Goal: Transaction & Acquisition: Purchase product/service

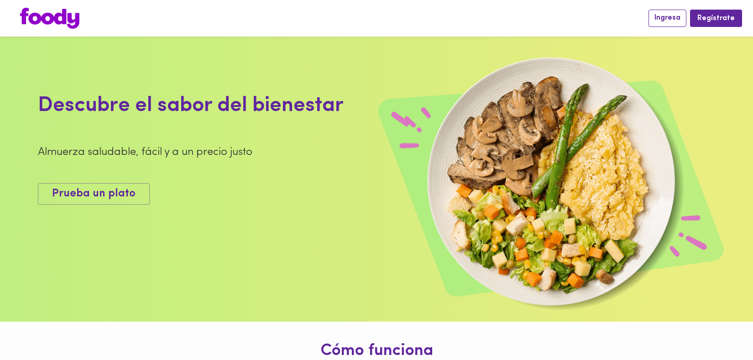
click at [671, 19] on span "Ingresa" at bounding box center [667, 18] width 26 height 9
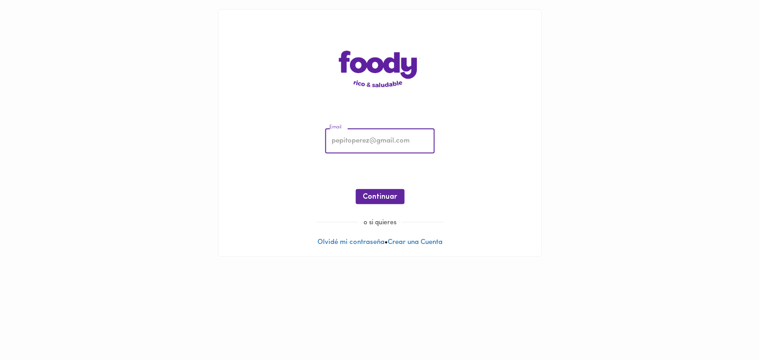
click at [398, 142] on input "email" at bounding box center [380, 141] width 110 height 25
type input "[PERSON_NAME][EMAIL_ADDRESS][DOMAIN_NAME]"
click at [385, 199] on span "Continuar" at bounding box center [380, 197] width 34 height 9
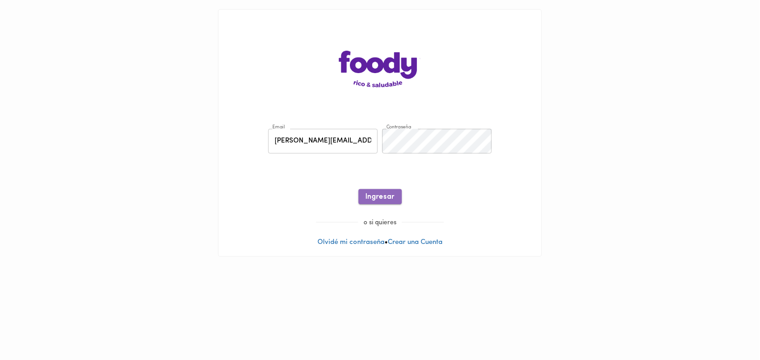
click at [377, 195] on span "Ingresar" at bounding box center [380, 197] width 29 height 9
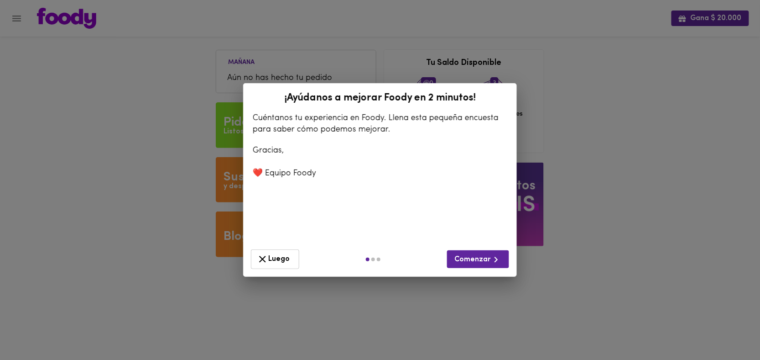
click at [282, 261] on span "Luego" at bounding box center [275, 258] width 37 height 11
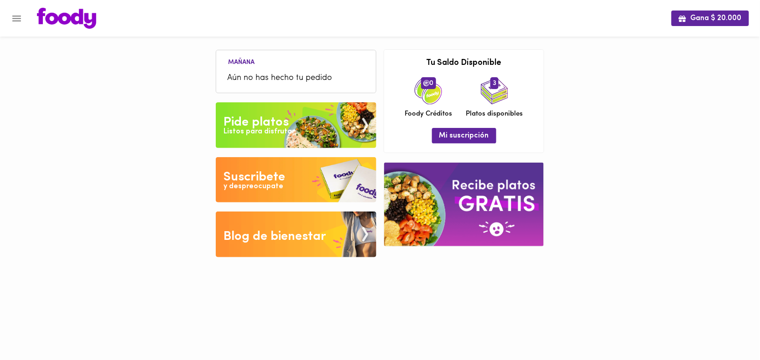
click at [276, 127] on div "Listos para disfrutar" at bounding box center [259, 131] width 71 height 10
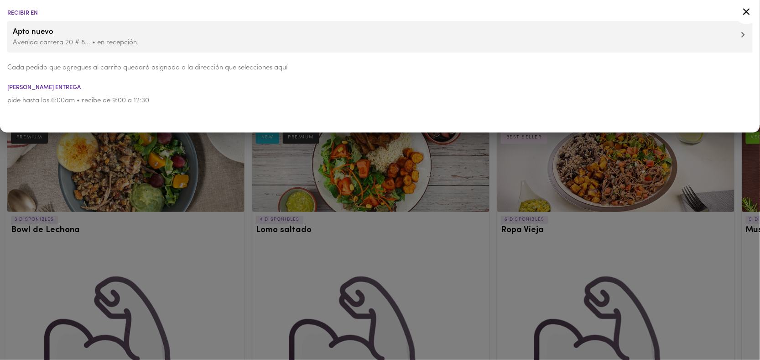
click at [744, 11] on icon at bounding box center [746, 11] width 11 height 11
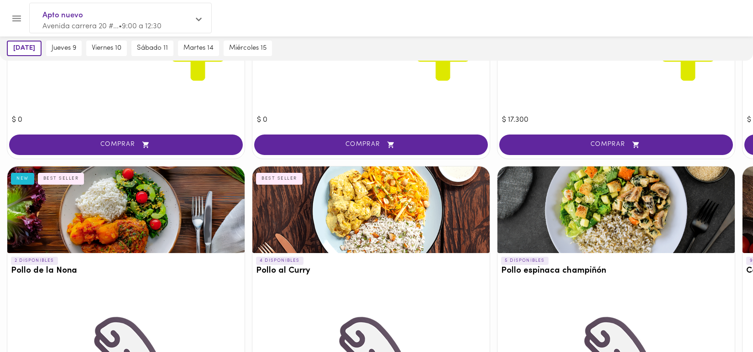
scroll to position [355, 0]
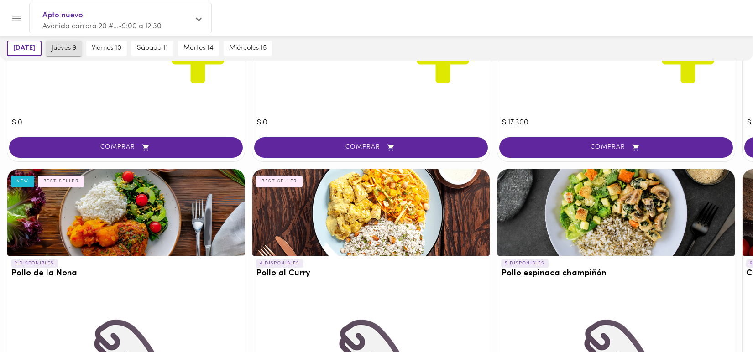
click at [70, 51] on span "jueves 9" at bounding box center [64, 48] width 25 height 8
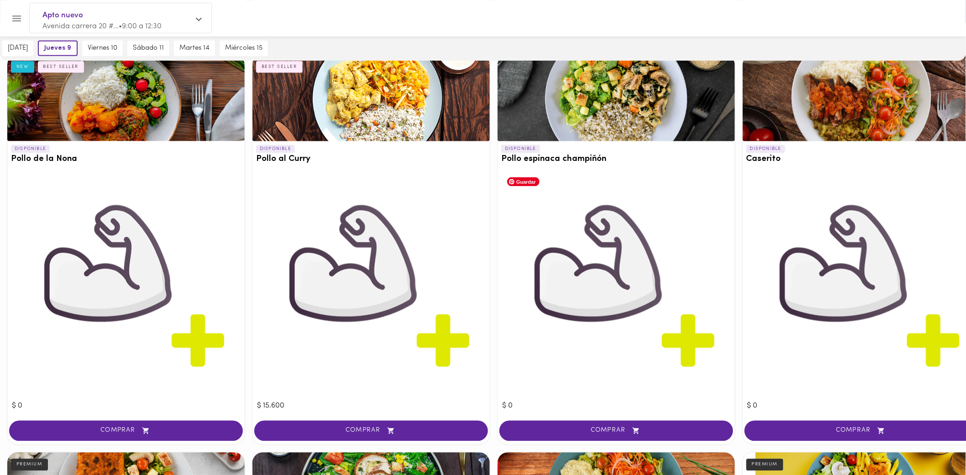
scroll to position [498, 0]
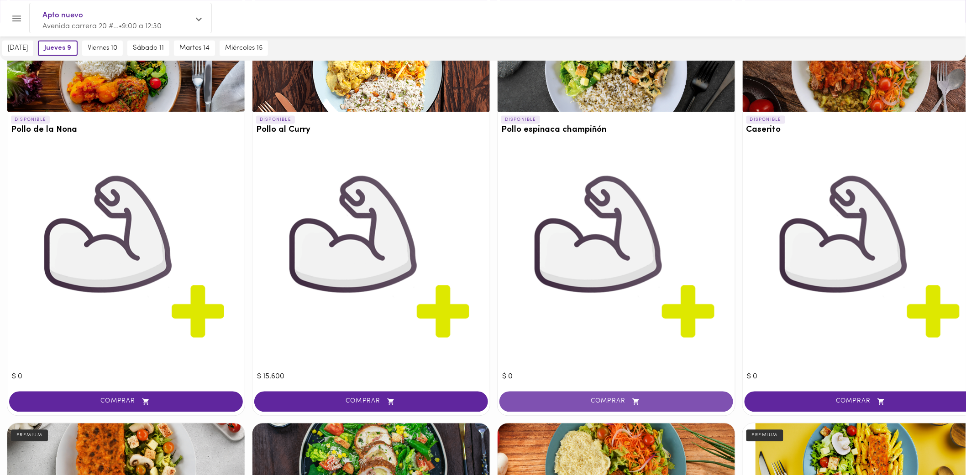
click at [631, 359] on icon "button" at bounding box center [635, 402] width 11 height 8
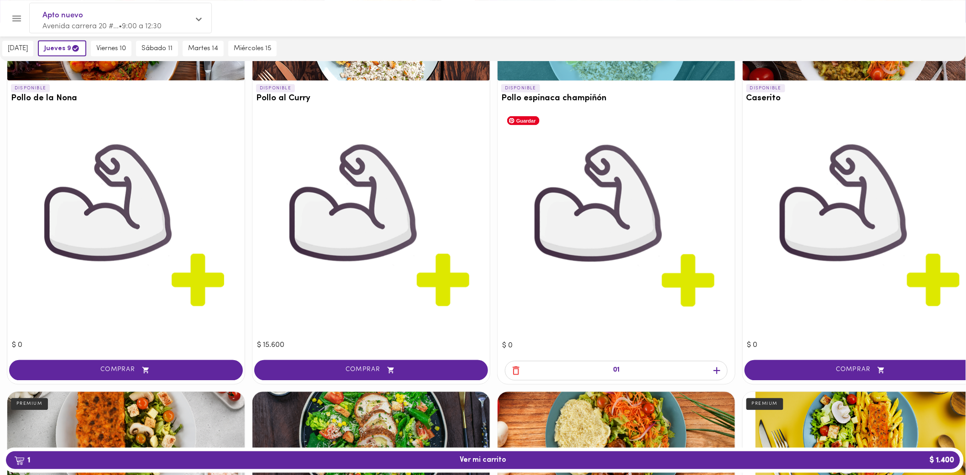
scroll to position [549, 0]
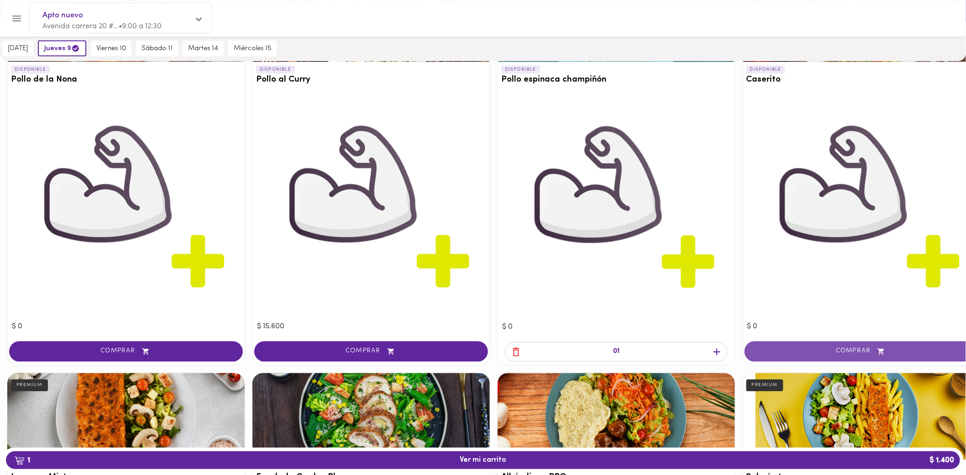
click at [760, 348] on span "COMPRAR" at bounding box center [861, 352] width 211 height 8
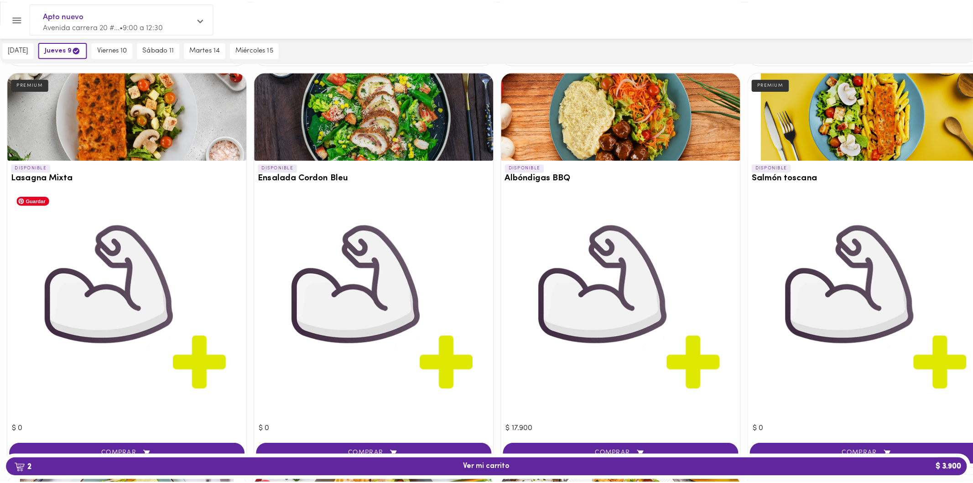
scroll to position [862, 0]
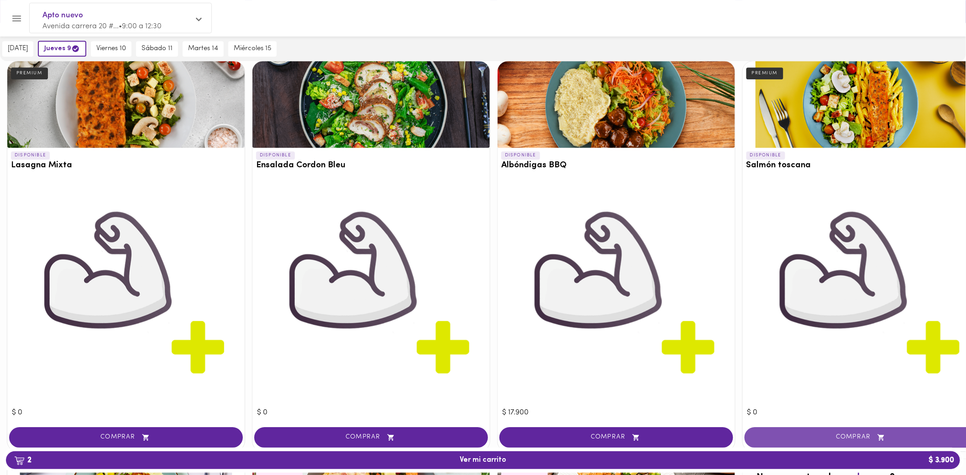
click at [760, 359] on span "COMPRAR" at bounding box center [861, 438] width 211 height 8
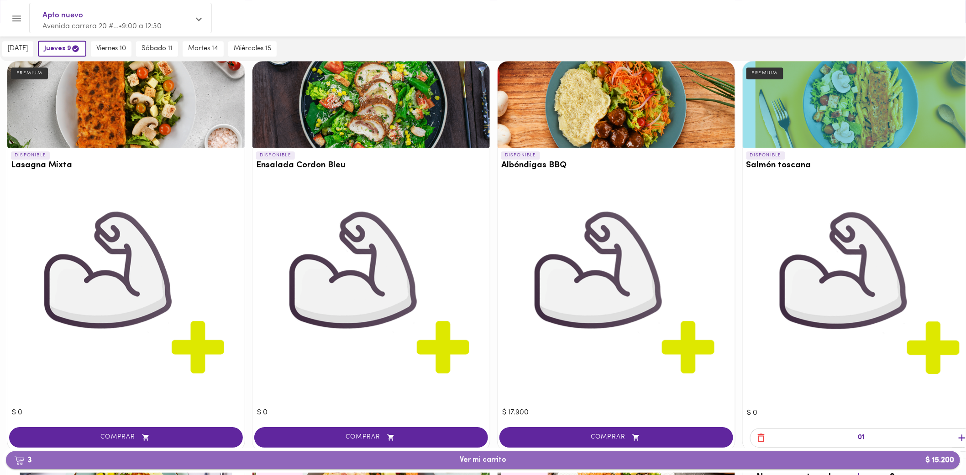
click at [499, 359] on span "3 Ver mi carrito $ 15.200" at bounding box center [483, 460] width 47 height 9
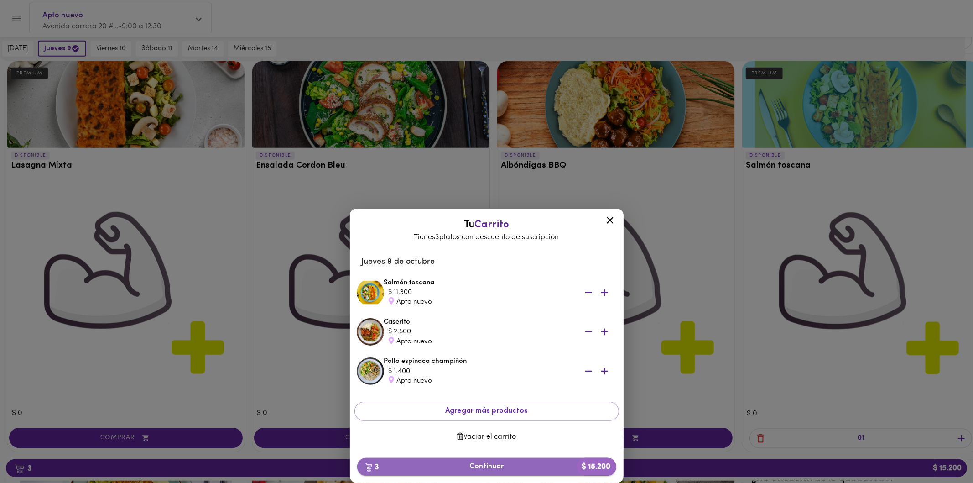
click at [494, 359] on span "3 Continuar $ 15.200" at bounding box center [487, 466] width 245 height 9
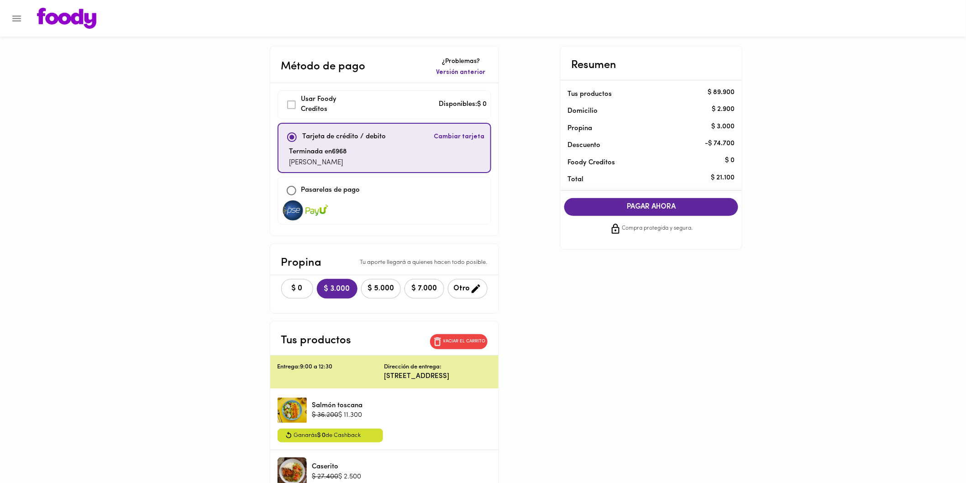
click at [653, 204] on span "PAGAR AHORA" at bounding box center [651, 207] width 156 height 9
